Goal: Task Accomplishment & Management: Manage account settings

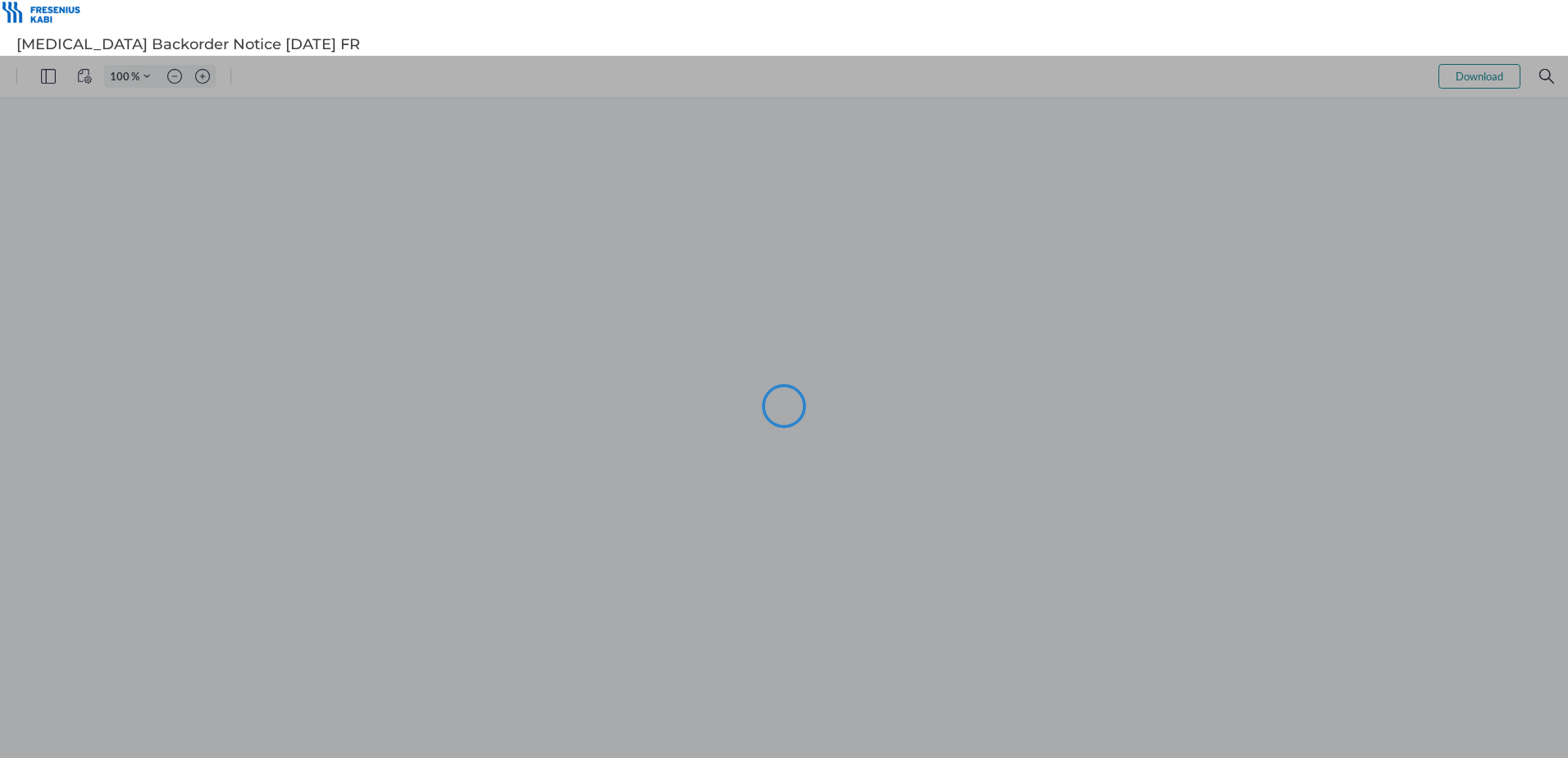
type input "101"
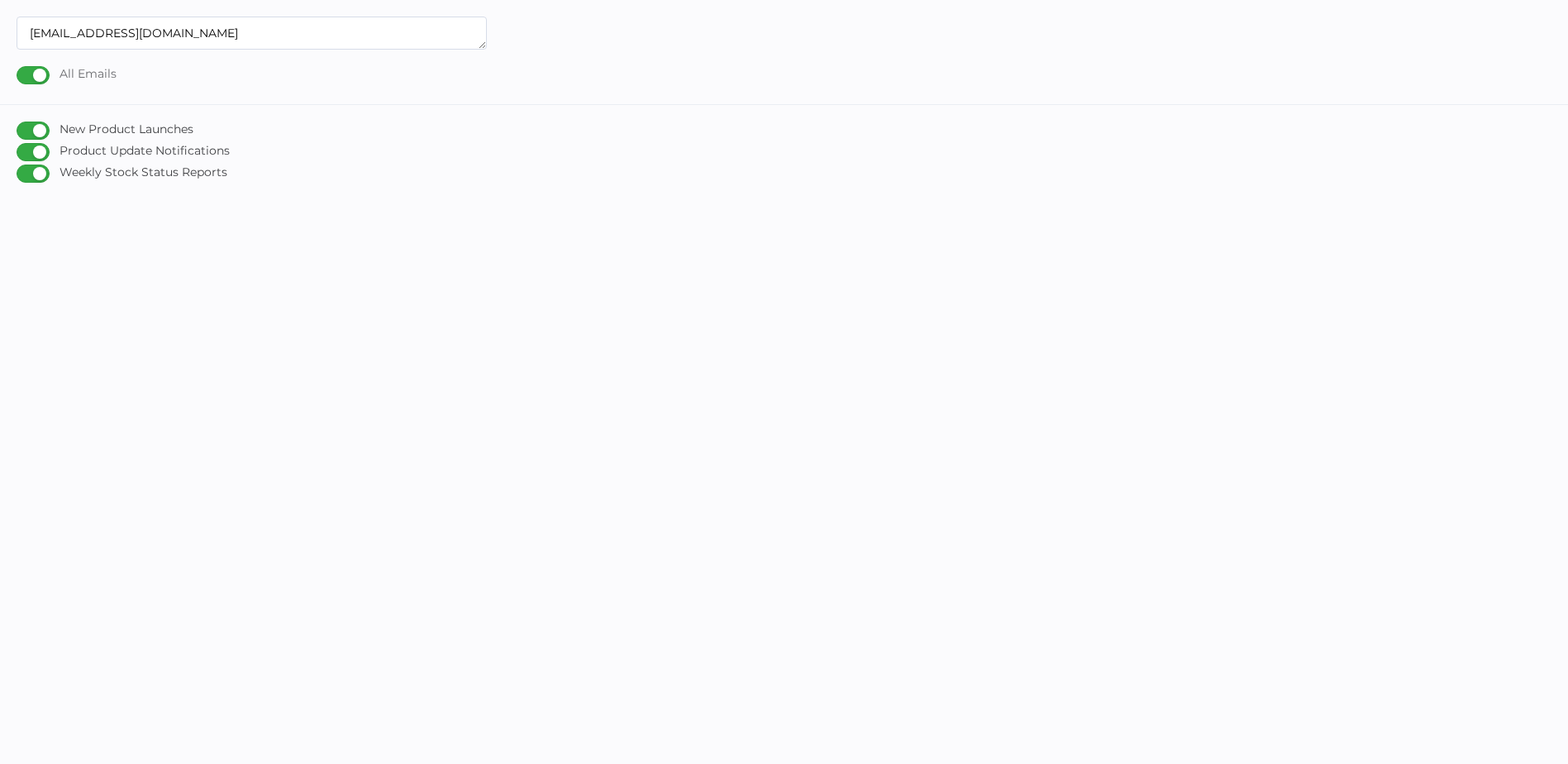
click at [44, 74] on div "All Emails" at bounding box center [66, 75] width 100 height 18
click at [20, 69] on input "All Emails" at bounding box center [20, 69] width 0 height 0
click at [39, 130] on div "New Product Launches" at bounding box center [104, 130] width 176 height 18
click at [20, 124] on input "New Product Launches" at bounding box center [20, 124] width 0 height 0
click at [41, 147] on div "Product Update Notifications" at bounding box center [123, 152] width 213 height 18
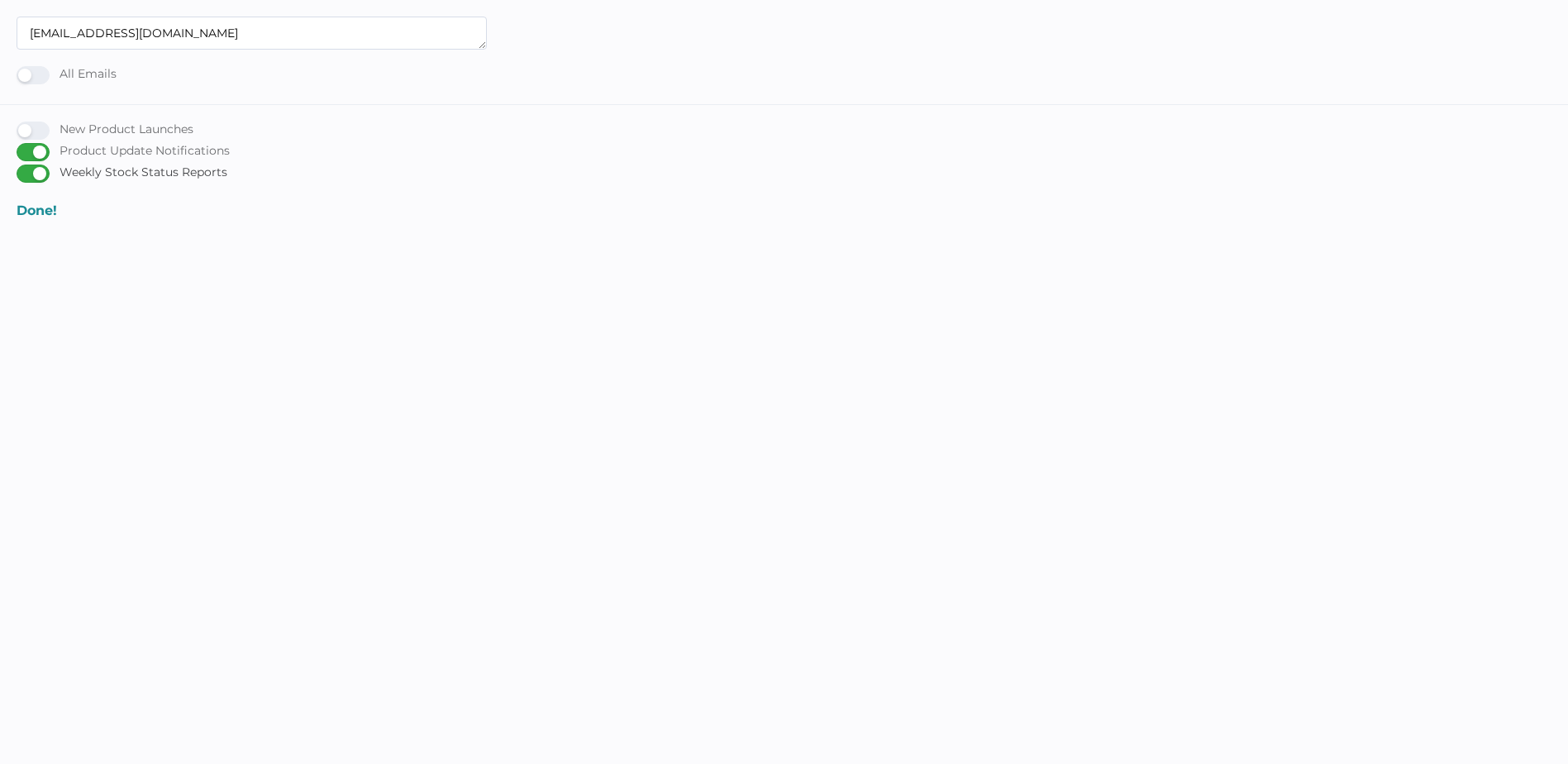
click at [20, 146] on input "Product Update Notifications" at bounding box center [20, 146] width 0 height 0
click at [41, 171] on div "Weekly Stock Status Reports" at bounding box center [122, 174] width 211 height 18
click at [20, 167] on input "Weekly Stock Status Reports" at bounding box center [20, 167] width 0 height 0
click at [28, 71] on div "All Emails" at bounding box center [66, 75] width 100 height 18
click at [20, 69] on input "All Emails" at bounding box center [20, 69] width 0 height 0
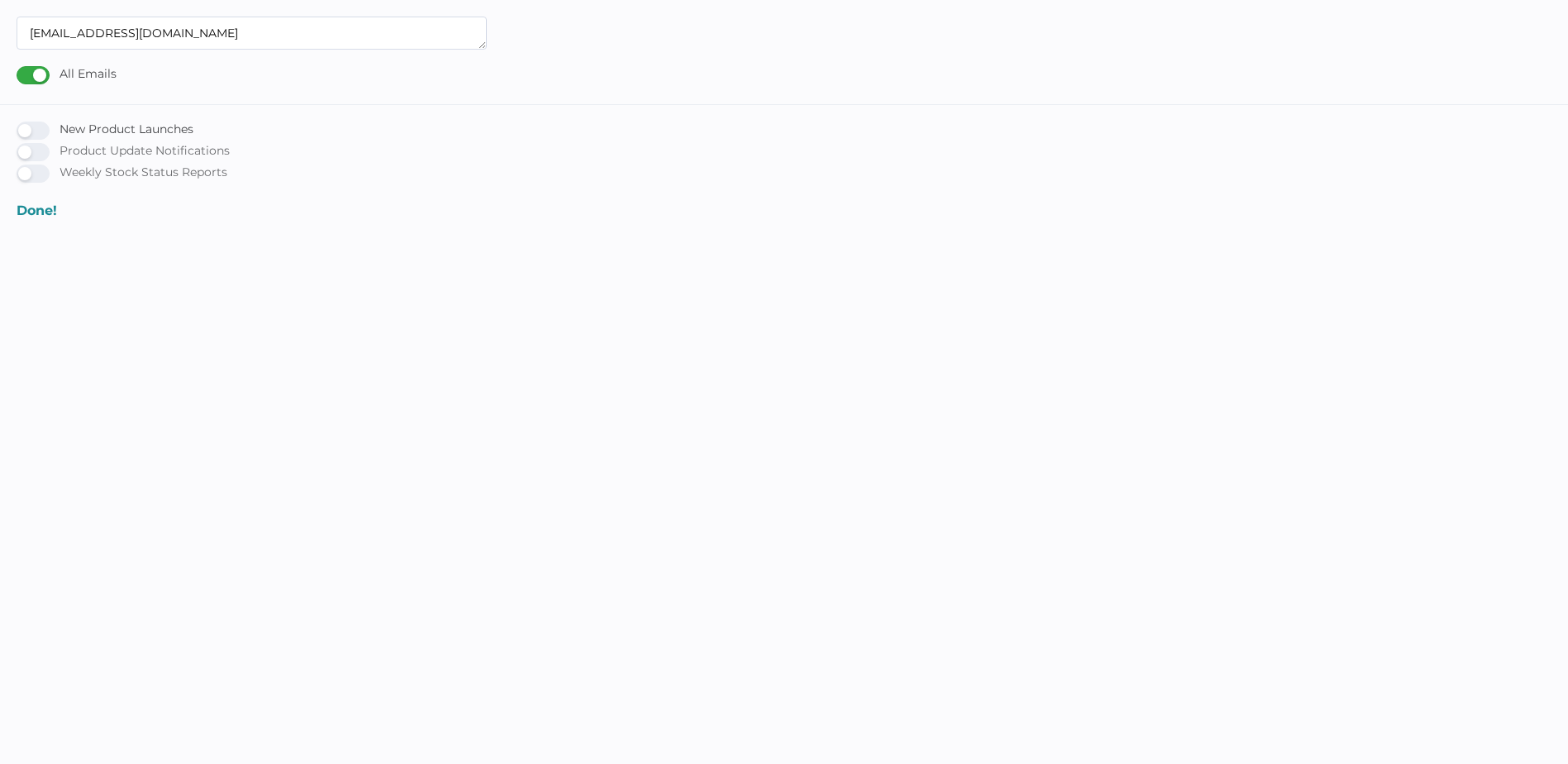
click at [34, 126] on div "New Product Launches" at bounding box center [104, 130] width 176 height 18
click at [20, 124] on input "New Product Launches" at bounding box center [20, 124] width 0 height 0
click at [36, 147] on div "Product Update Notifications" at bounding box center [123, 152] width 213 height 18
click at [20, 146] on input "Product Update Notifications" at bounding box center [20, 146] width 0 height 0
click at [36, 186] on div "[EMAIL_ADDRESS][DOMAIN_NAME] All Emails New Product Launches Product Update Not…" at bounding box center [784, 117] width 1568 height 202
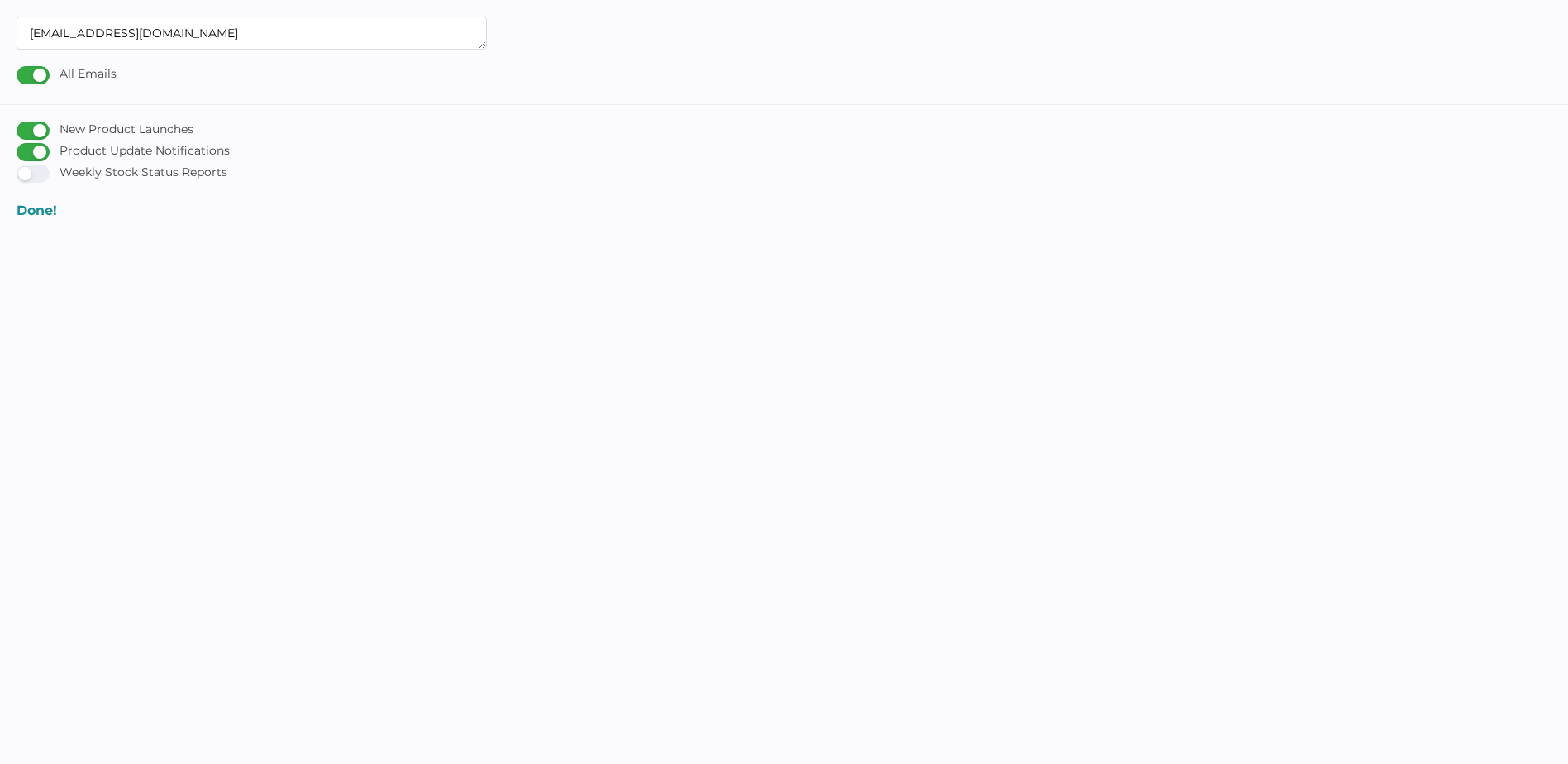
click at [36, 176] on div "Weekly Stock Status Reports" at bounding box center [122, 174] width 211 height 18
click at [20, 167] on input "Weekly Stock Status Reports" at bounding box center [20, 167] width 0 height 0
click at [109, 254] on body "sparent@aqpp.qc.ca All Emails New Product Launches Product Update Notifications…" at bounding box center [784, 398] width 1568 height 764
click at [281, 342] on body "sparent@aqpp.qc.ca All Emails New Product Launches Product Update Notifications…" at bounding box center [784, 398] width 1568 height 764
click at [31, 208] on span "Done!" at bounding box center [37, 210] width 41 height 16
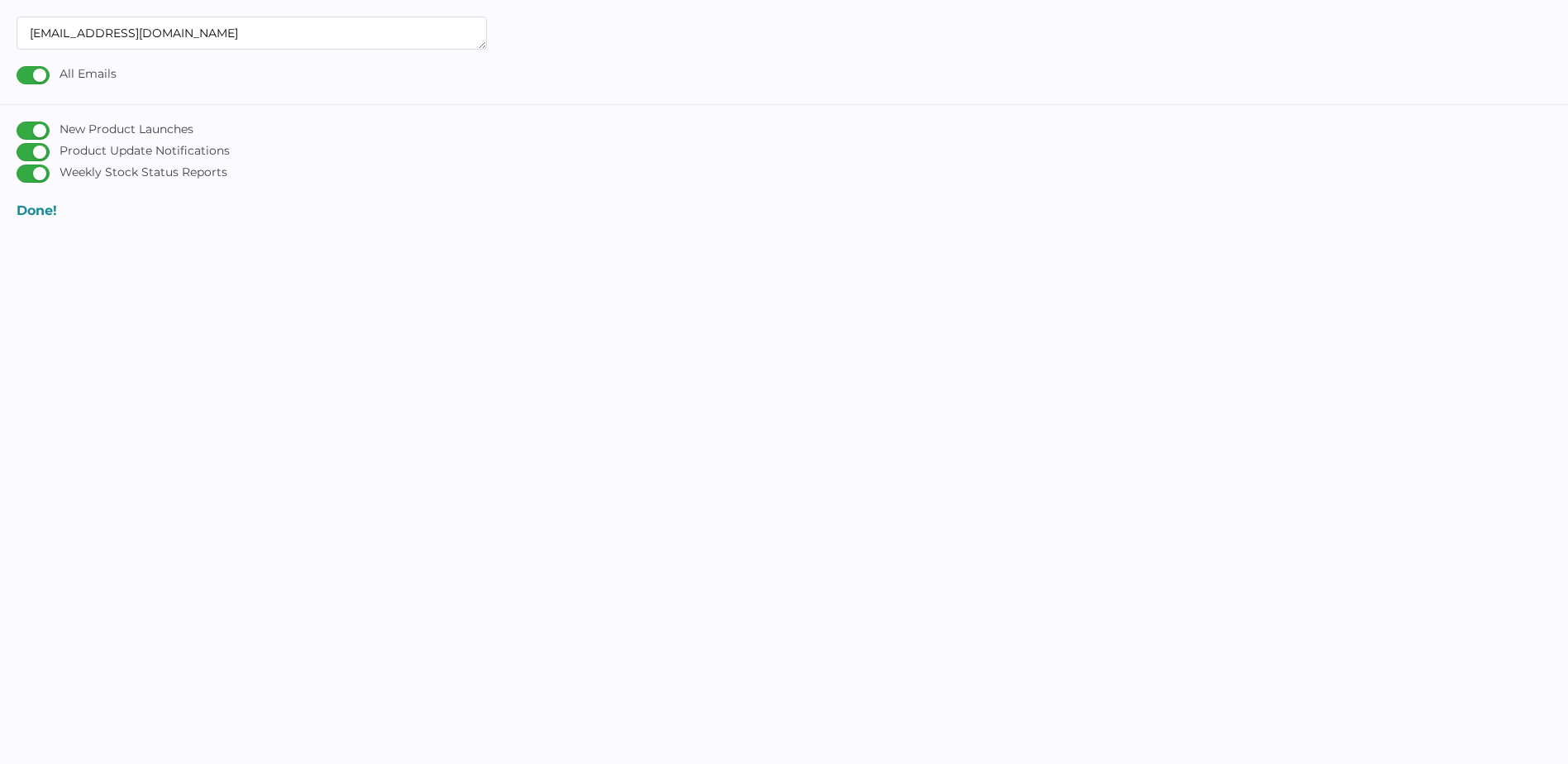
click at [37, 213] on span "Done!" at bounding box center [37, 210] width 41 height 16
click at [151, 31] on textarea "sparent@aqpp.qc.ca" at bounding box center [251, 34] width 470 height 34
click at [484, 46] on textarea "sparent@aqpp.qc.ca" at bounding box center [252, 33] width 472 height 33
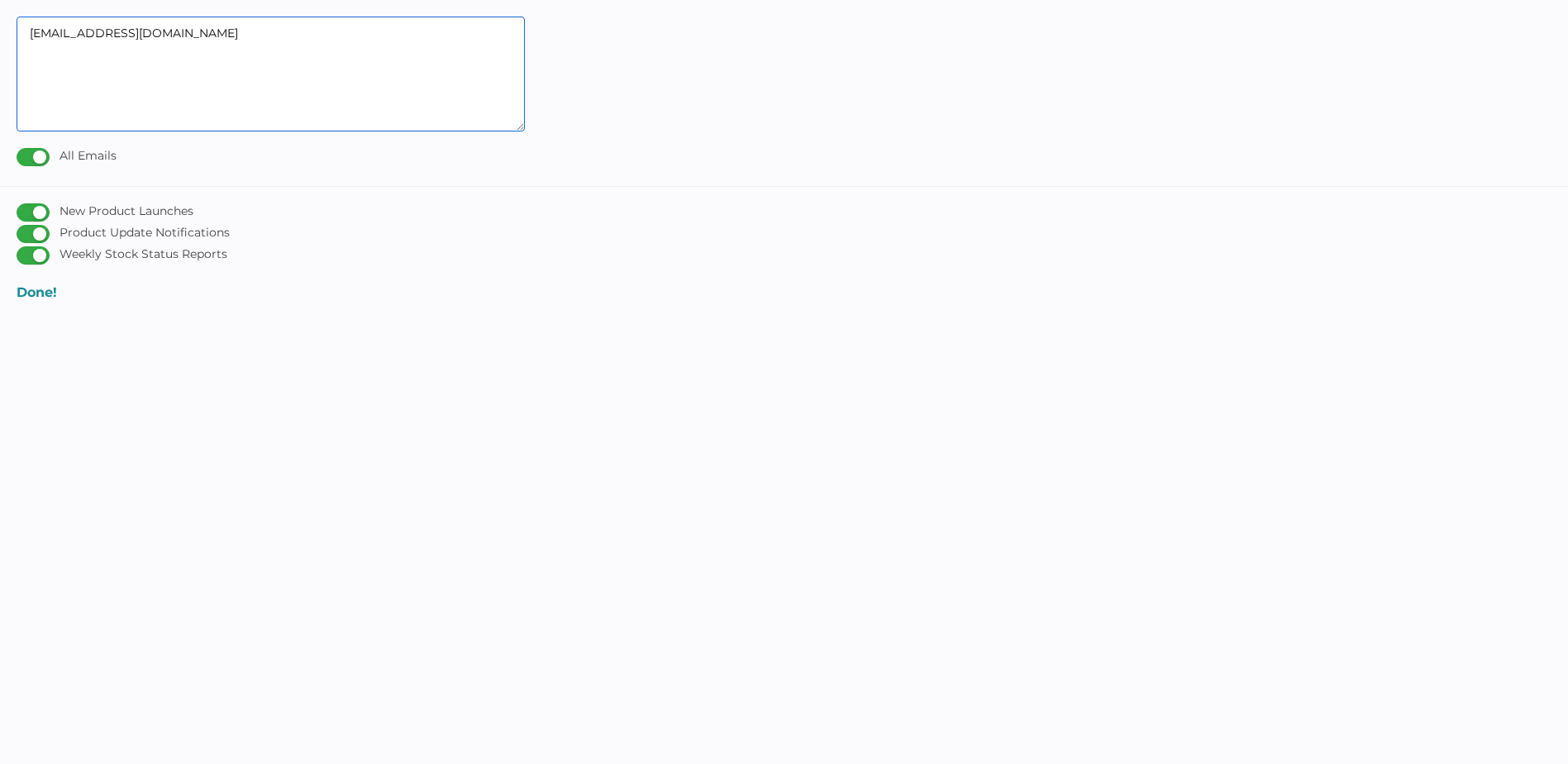
drag, startPoint x: 484, startPoint y: 46, endPoint x: 519, endPoint y: 129, distance: 90.1
click at [519, 129] on textarea "sparent@aqpp.qc.ca" at bounding box center [271, 74] width 509 height 115
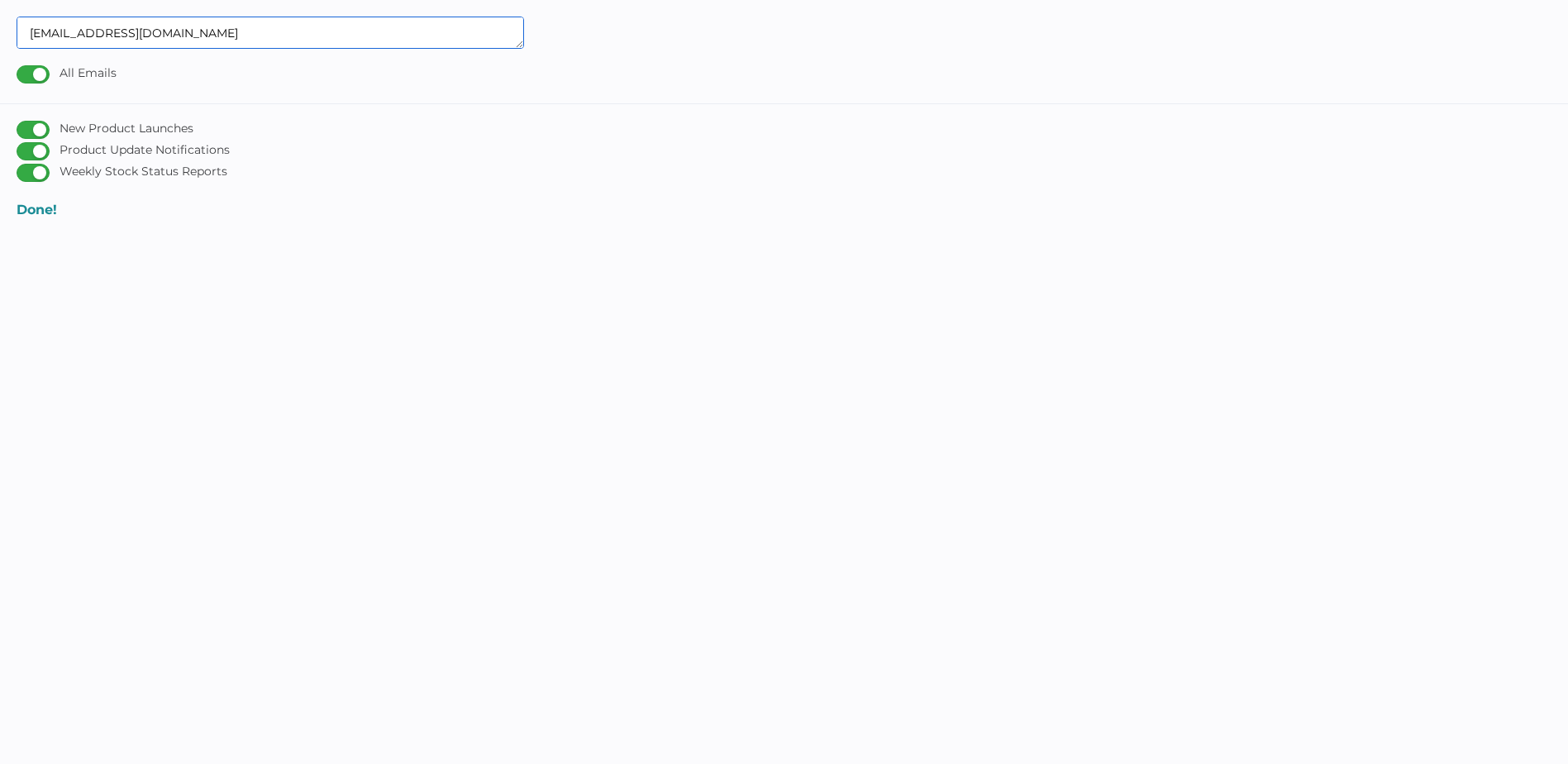
drag, startPoint x: 519, startPoint y: 129, endPoint x: 519, endPoint y: 44, distance: 85.0
click at [519, 44] on textarea "sparent@aqpp.qc.ca" at bounding box center [270, 33] width 508 height 33
click at [511, 192] on div "sparent@aqpp.qc.ca All Emails New Product Launches Product Update Notifications…" at bounding box center [784, 116] width 1568 height 199
click at [42, 76] on div "All Emails" at bounding box center [66, 75] width 100 height 18
click at [20, 69] on input "All Emails" at bounding box center [20, 69] width 0 height 0
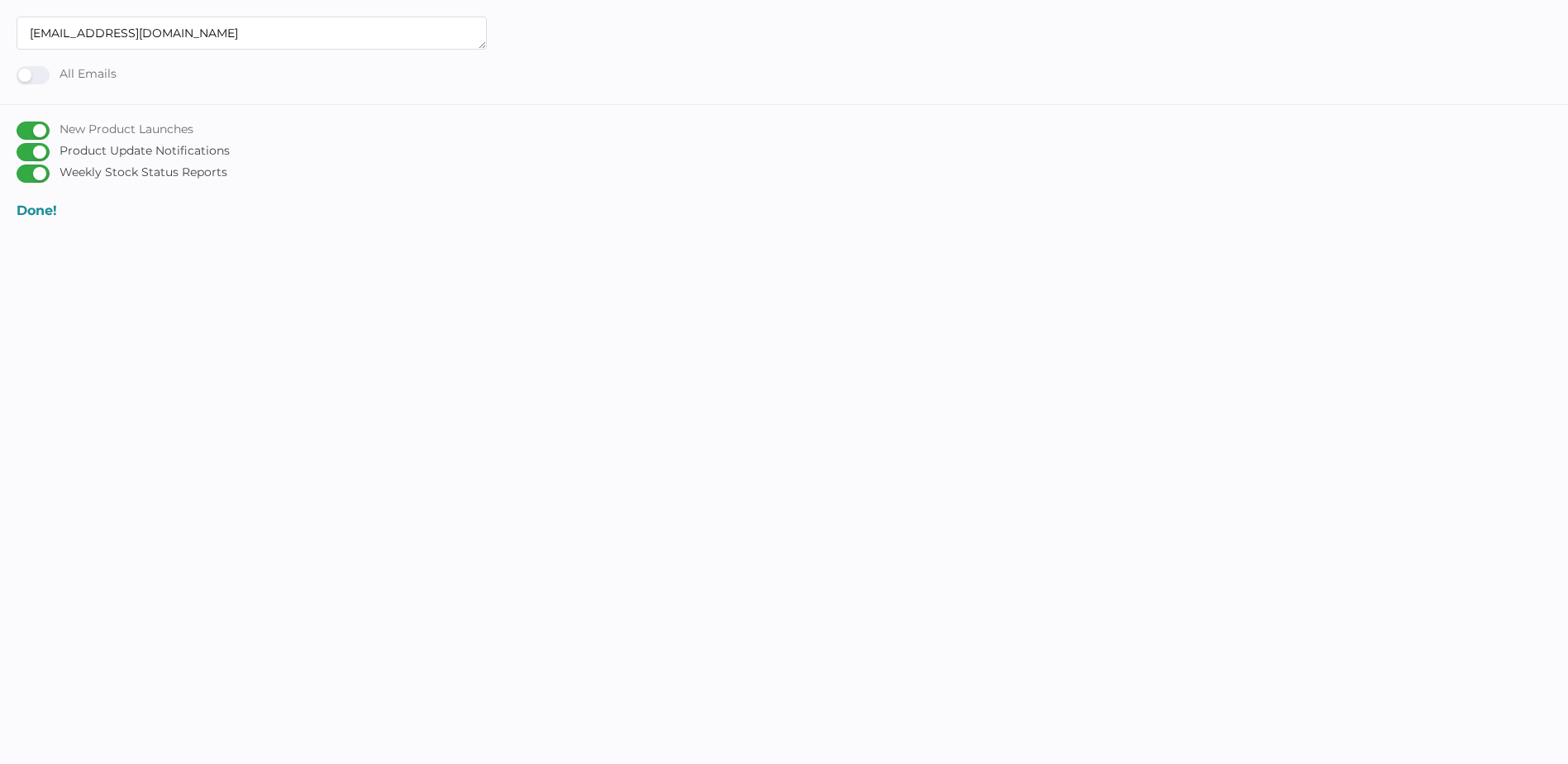
click at [35, 129] on div "New Product Launches" at bounding box center [104, 130] width 176 height 18
click at [20, 124] on input "New Product Launches" at bounding box center [20, 124] width 0 height 0
click at [45, 153] on div "Product Update Notifications" at bounding box center [123, 152] width 213 height 18
click at [20, 146] on input "Product Update Notifications" at bounding box center [20, 146] width 0 height 0
click at [43, 172] on div "Weekly Stock Status Reports" at bounding box center [122, 174] width 211 height 18
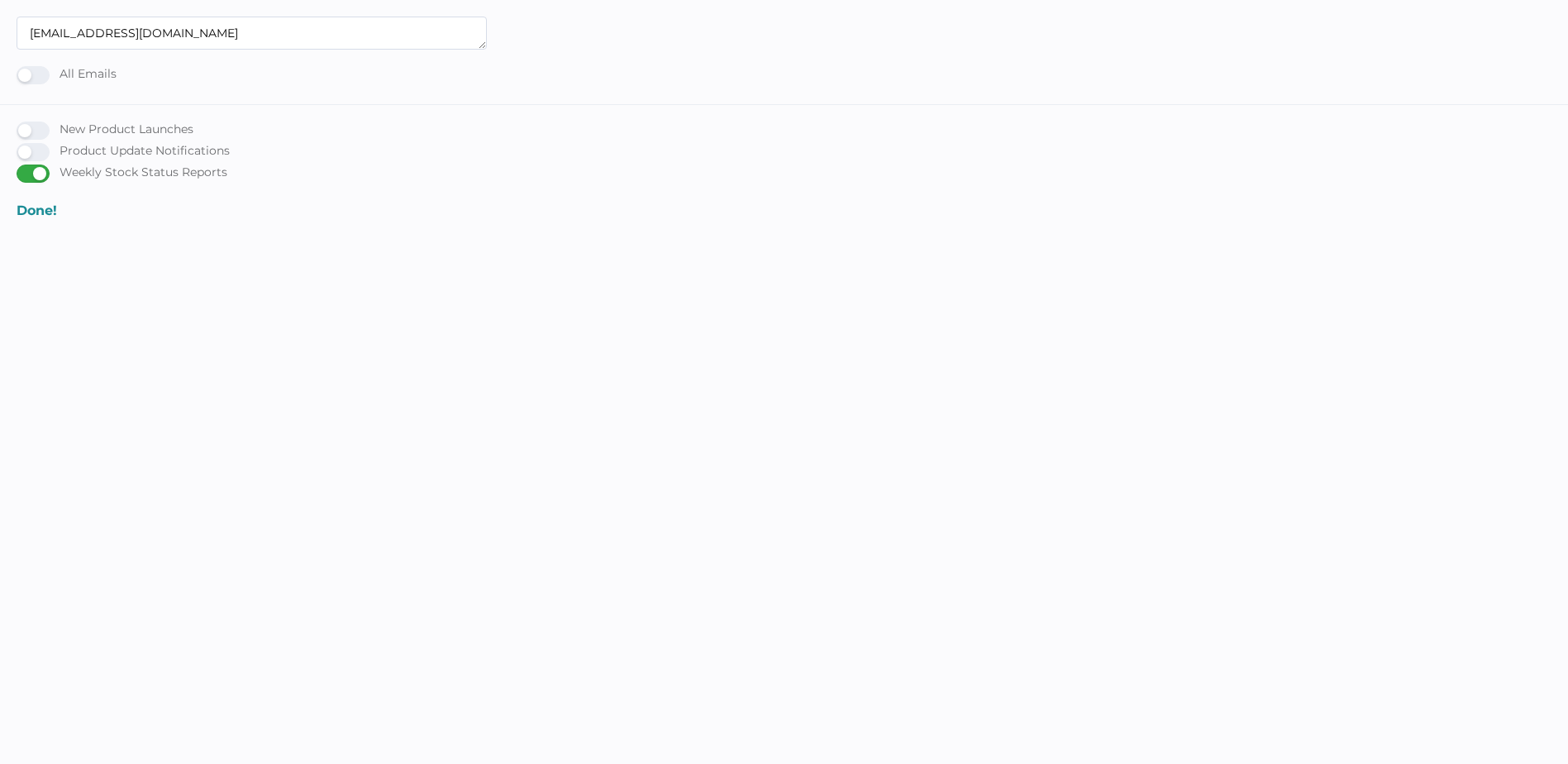
click at [20, 167] on input "Weekly Stock Status Reports" at bounding box center [20, 167] width 0 height 0
click at [669, 189] on div "[EMAIL_ADDRESS][DOMAIN_NAME] All Emails New Product Launches Product Update Not…" at bounding box center [784, 117] width 1568 height 202
click at [41, 73] on div "All Emails" at bounding box center [66, 75] width 100 height 18
click at [20, 69] on input "All Emails" at bounding box center [20, 69] width 0 height 0
click at [39, 132] on div "New Product Launches" at bounding box center [104, 130] width 176 height 18
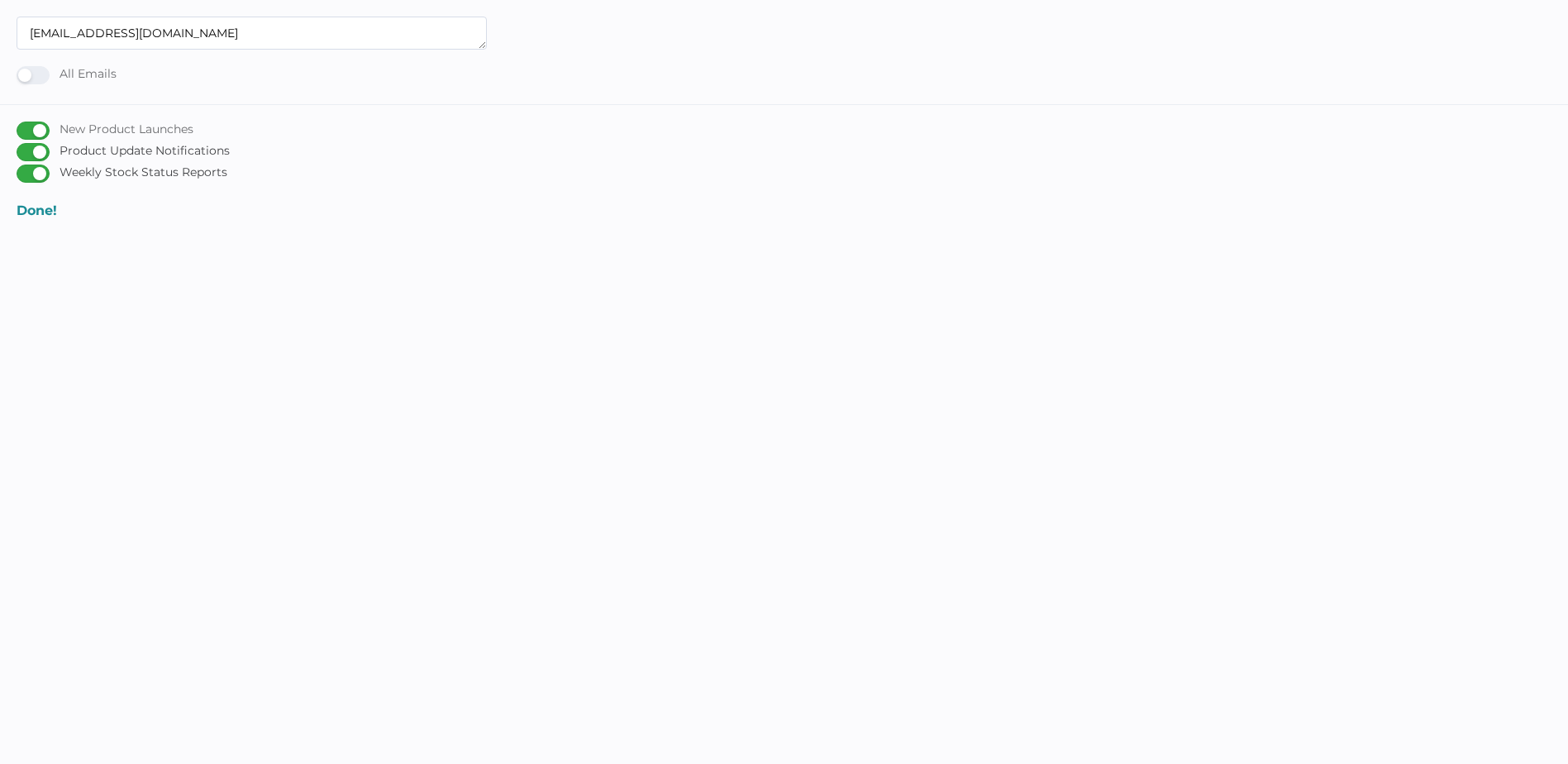
click at [20, 124] on input "New Product Launches" at bounding box center [20, 124] width 0 height 0
click at [39, 150] on div "Product Update Notifications" at bounding box center [123, 152] width 213 height 18
click at [20, 146] on input "Product Update Notifications" at bounding box center [20, 146] width 0 height 0
click at [42, 174] on div "Weekly Stock Status Reports" at bounding box center [122, 174] width 211 height 18
click at [20, 167] on input "Weekly Stock Status Reports" at bounding box center [20, 167] width 0 height 0
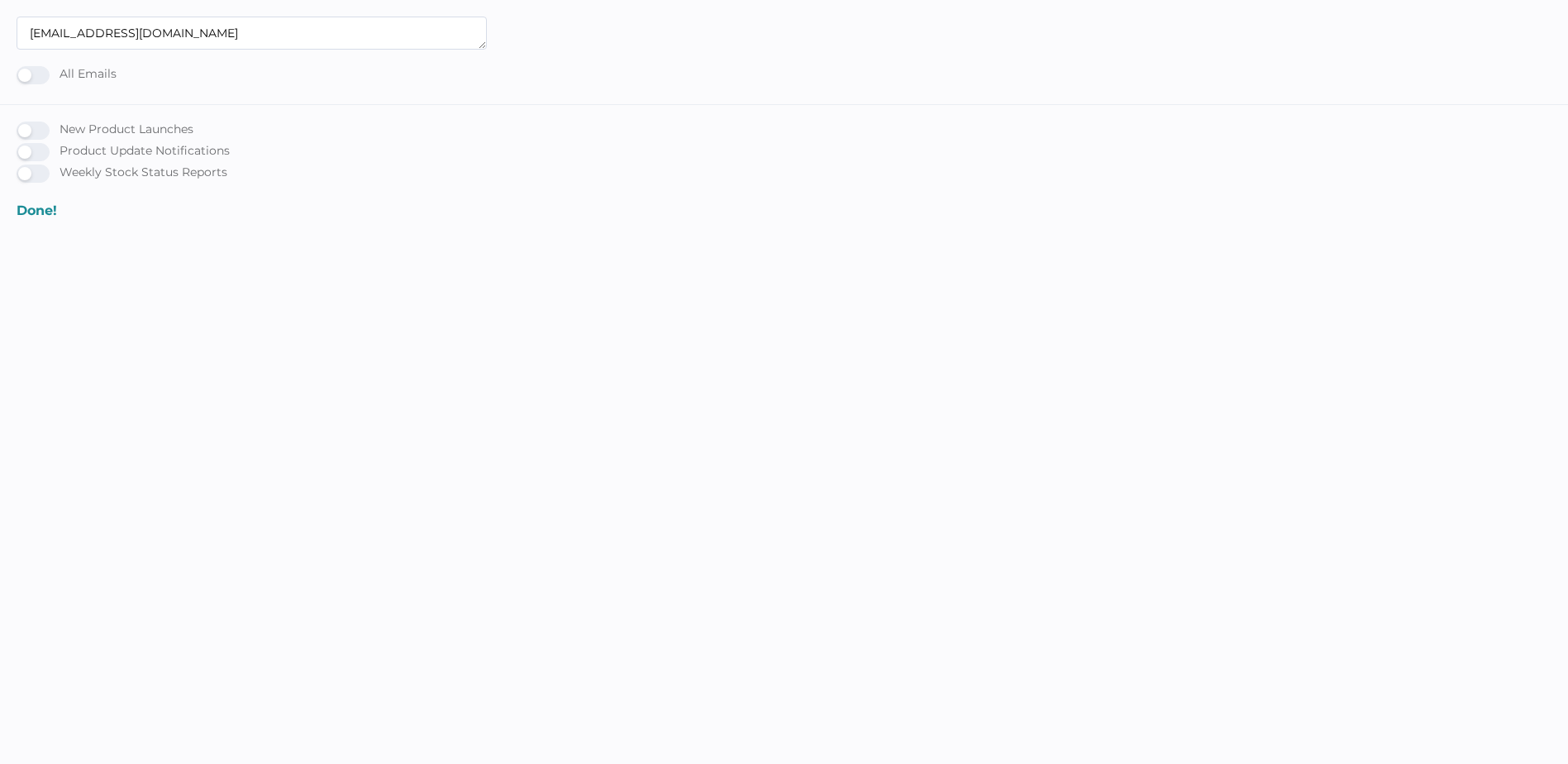
click at [111, 242] on body "sparent@aqpp.qc.ca All Emails New Product Launches Product Update Notifications…" at bounding box center [784, 398] width 1568 height 764
click at [29, 72] on div "All Emails" at bounding box center [66, 75] width 100 height 18
click at [20, 69] on input "All Emails" at bounding box center [20, 69] width 0 height 0
click at [29, 72] on div "All Emails" at bounding box center [66, 75] width 100 height 18
click at [20, 69] on input "All Emails" at bounding box center [20, 69] width 0 height 0
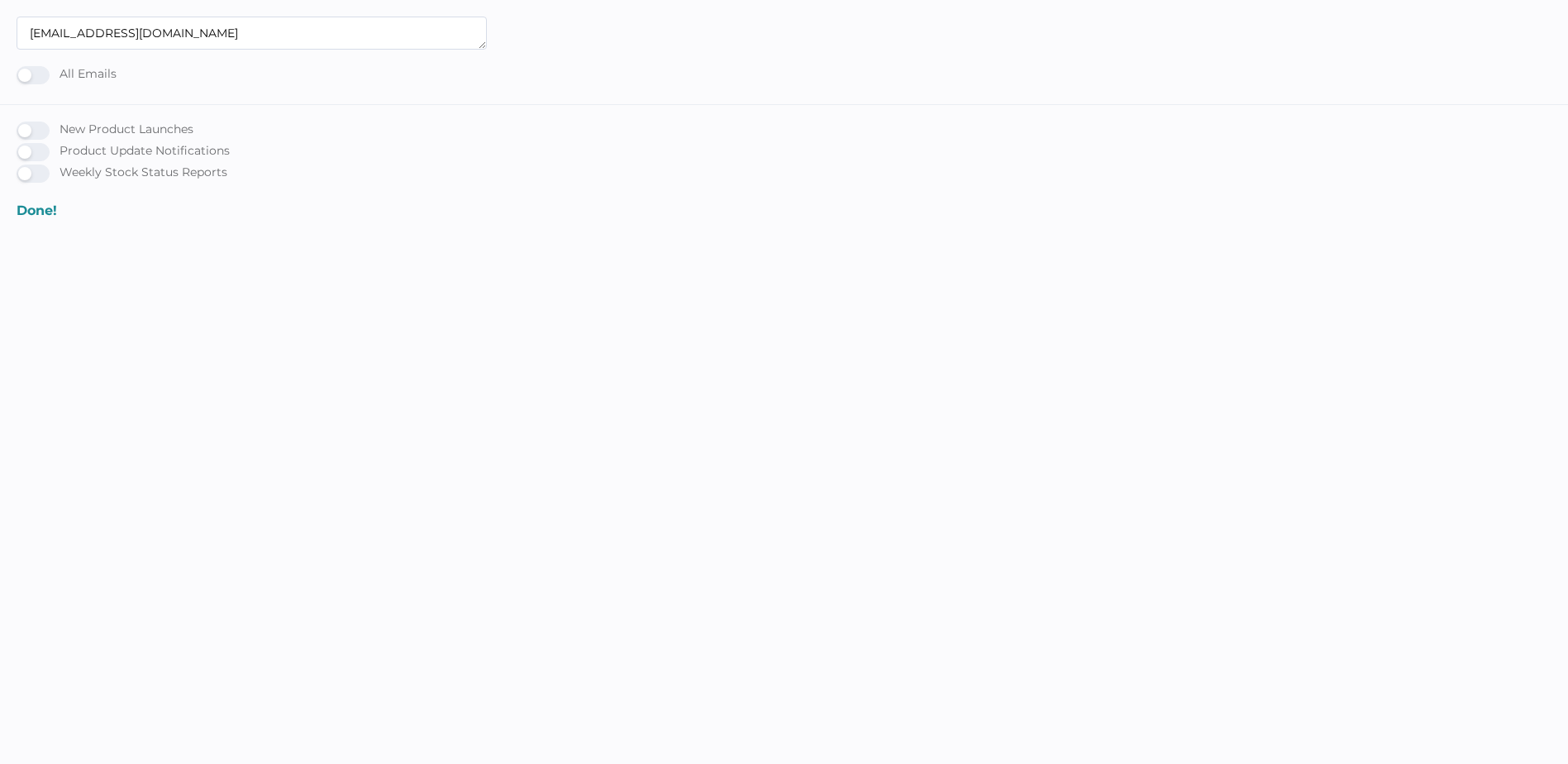
click at [554, 164] on div "Product Update Notifications" at bounding box center [784, 154] width 1534 height 22
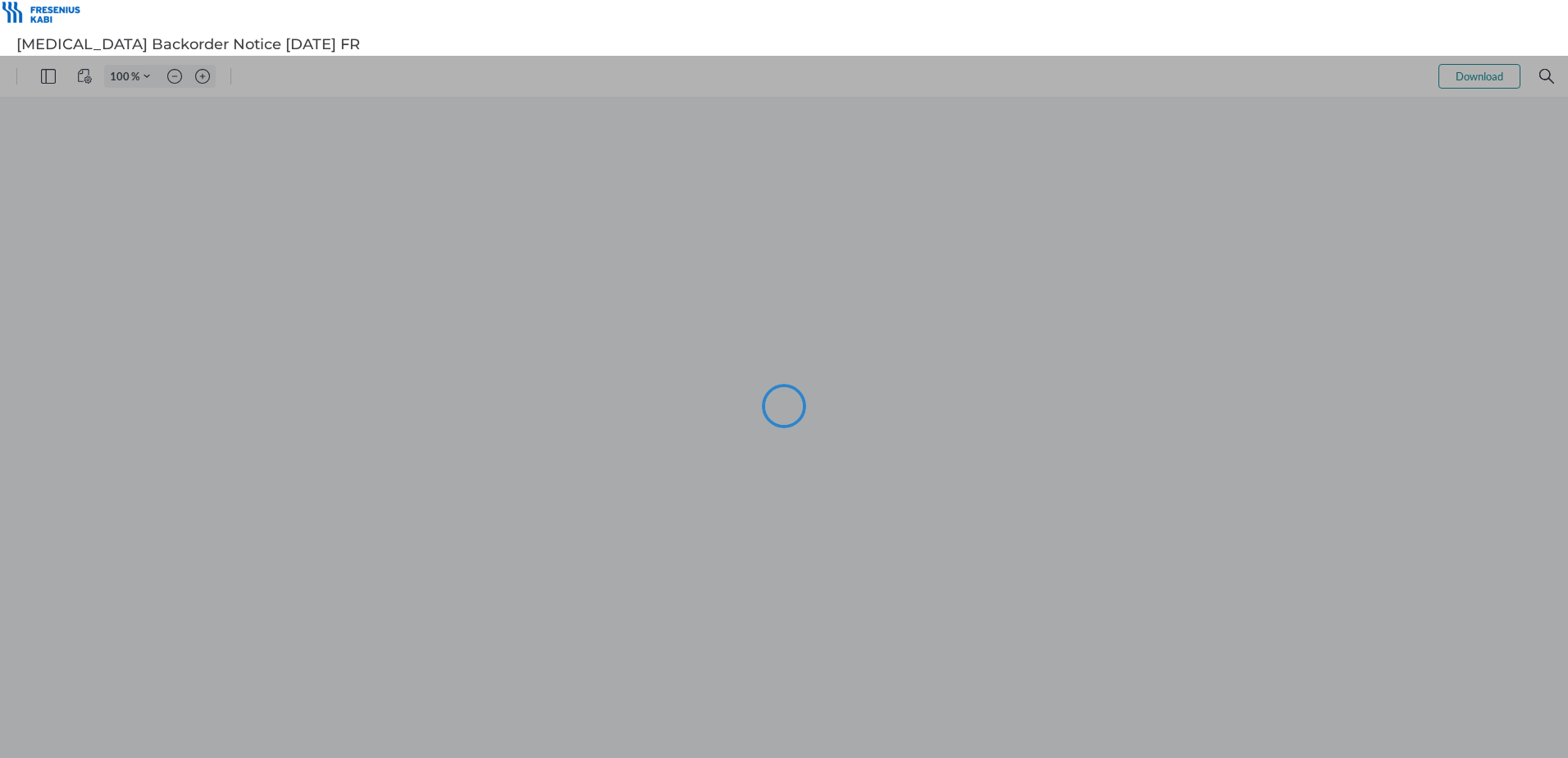
type input "101"
